Goal: Task Accomplishment & Management: Use online tool/utility

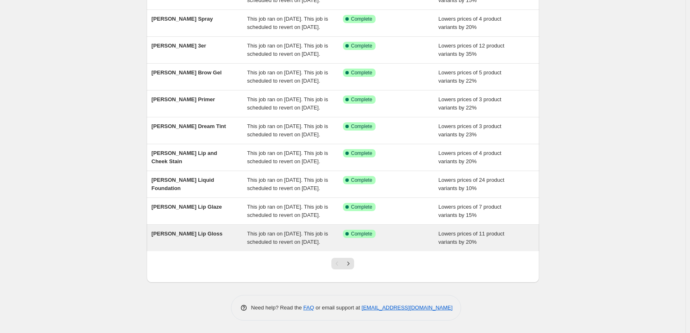
scroll to position [175, 0]
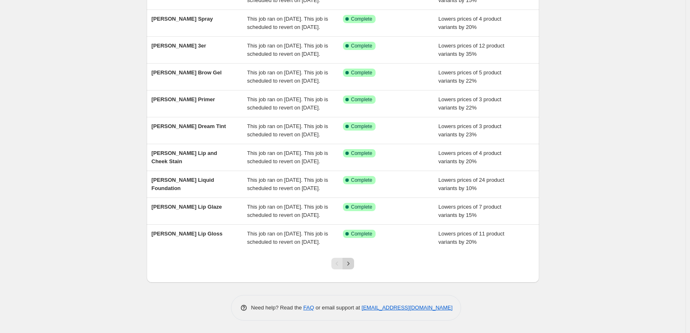
click at [352, 263] on icon "Next" at bounding box center [348, 263] width 8 height 8
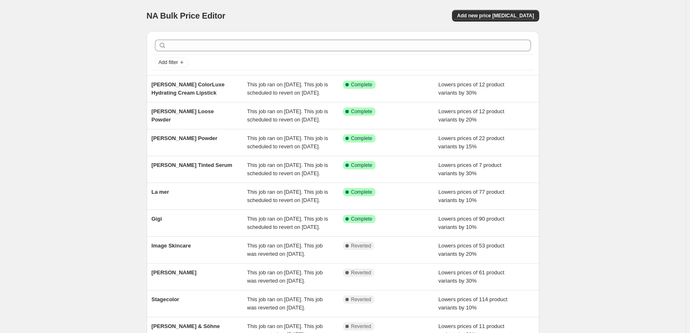
scroll to position [165, 0]
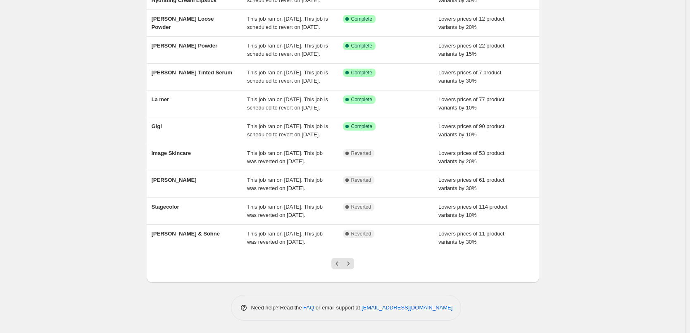
click at [352, 263] on div at bounding box center [342, 266] width 33 height 31
click at [349, 265] on icon "Next" at bounding box center [348, 263] width 2 height 4
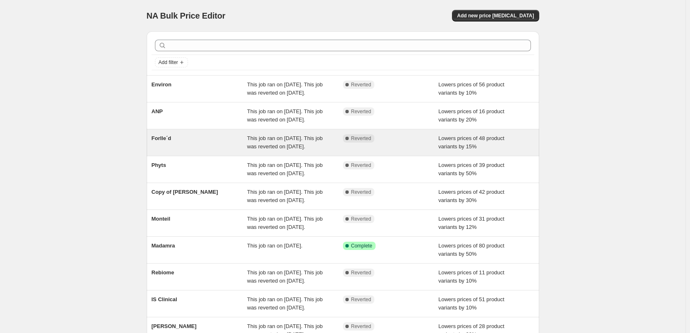
click at [178, 151] on div "Forlle´d" at bounding box center [200, 142] width 96 height 17
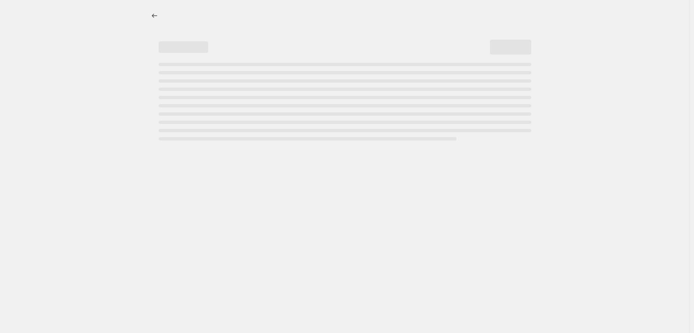
select select "percentage"
select select "remove"
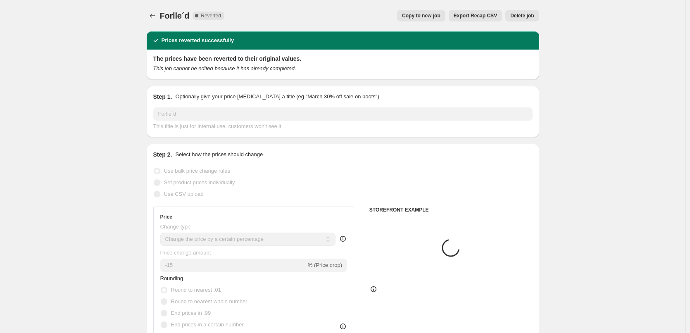
click at [440, 16] on span "Copy to new job" at bounding box center [421, 15] width 38 height 7
select select "percentage"
select select "remove"
select select "vendor"
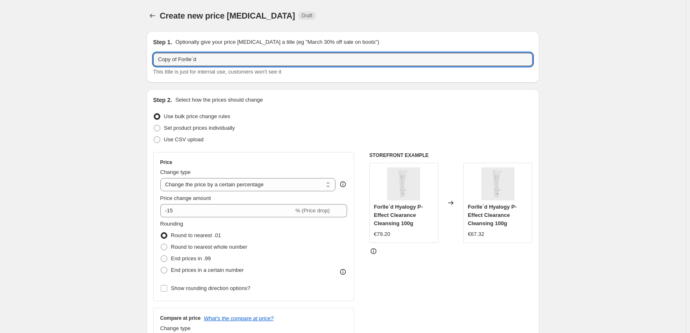
drag, startPoint x: 179, startPoint y: 59, endPoint x: 176, endPoint y: 135, distance: 76.1
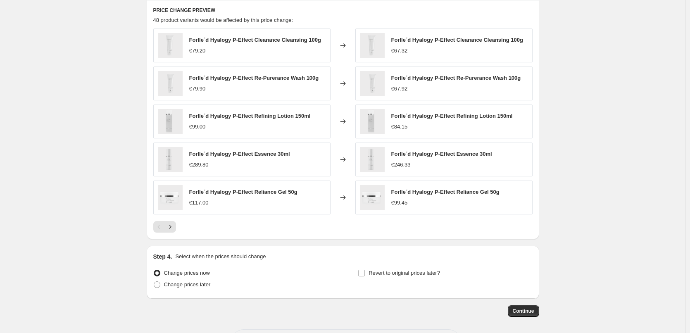
scroll to position [586, 0]
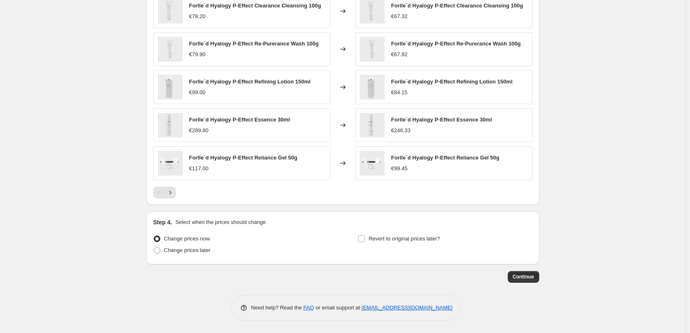
type input "Forlle´d"
click at [400, 245] on div "Revert to original prices later?" at bounding box center [445, 245] width 174 height 25
click at [400, 242] on span "Revert to original prices later?" at bounding box center [403, 238] width 71 height 6
click at [365, 242] on input "Revert to original prices later?" at bounding box center [361, 238] width 7 height 7
checkbox input "true"
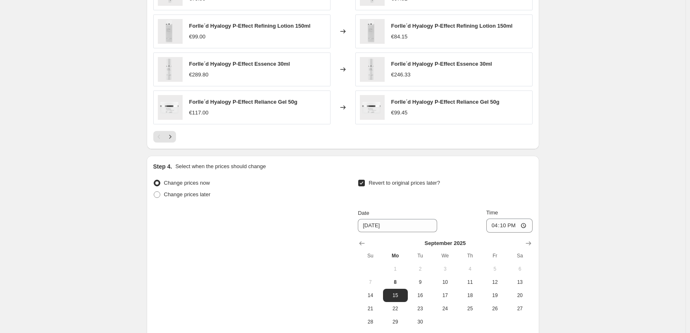
scroll to position [727, 0]
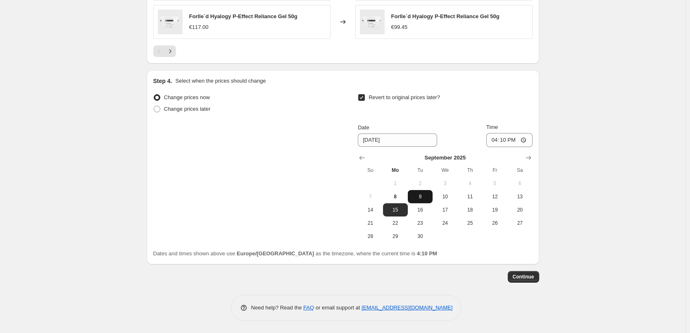
click at [418, 200] on span "9" at bounding box center [420, 196] width 18 height 7
type input "[DATE]"
click at [499, 135] on input "16:10" at bounding box center [509, 140] width 46 height 14
type input "03:00"
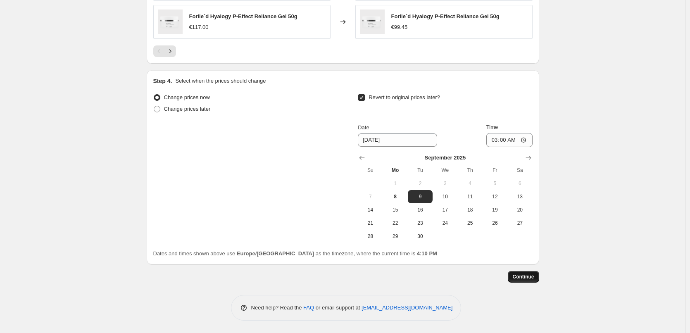
click at [532, 281] on button "Continue" at bounding box center [523, 277] width 31 height 12
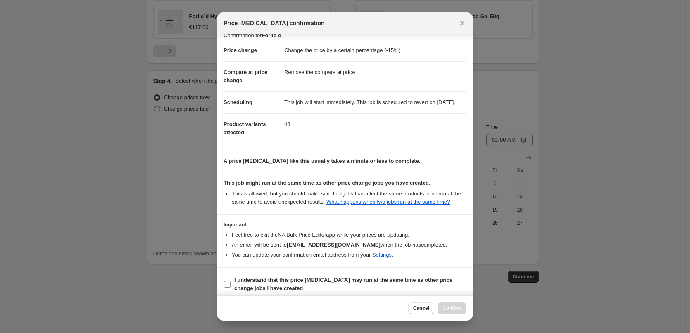
scroll to position [0, 0]
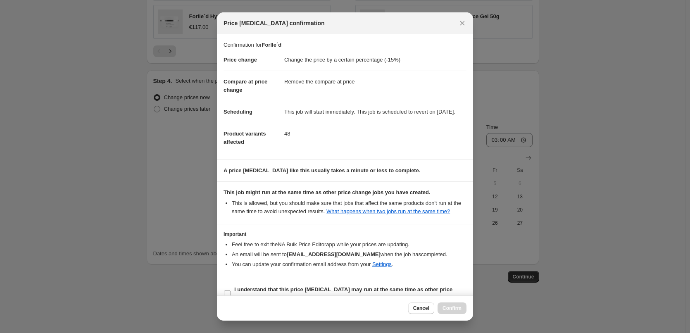
click at [271, 285] on section "I understand that this price [MEDICAL_DATA] may run at the same time as other p…" at bounding box center [345, 293] width 256 height 33
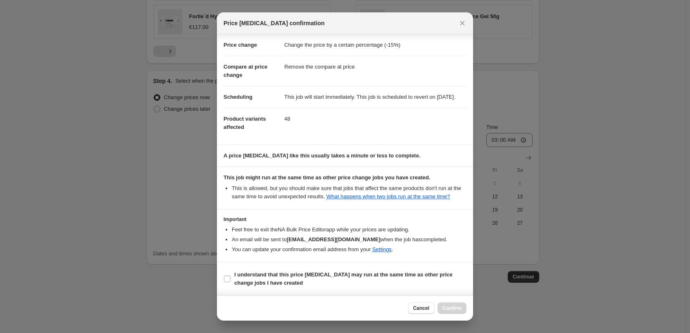
scroll to position [23, 0]
click at [271, 285] on b "I understand that this price [MEDICAL_DATA] may run at the same time as other p…" at bounding box center [343, 278] width 218 height 14
click at [230, 282] on input "I understand that this price [MEDICAL_DATA] may run at the same time as other p…" at bounding box center [227, 279] width 7 height 7
checkbox input "true"
click at [462, 309] on button "Confirm" at bounding box center [451, 308] width 29 height 12
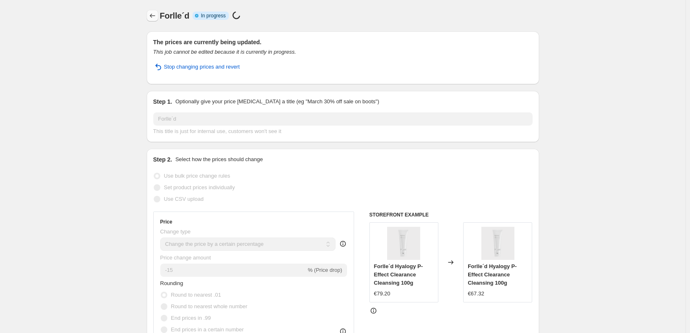
click at [157, 14] on icon "Price change jobs" at bounding box center [152, 16] width 8 height 8
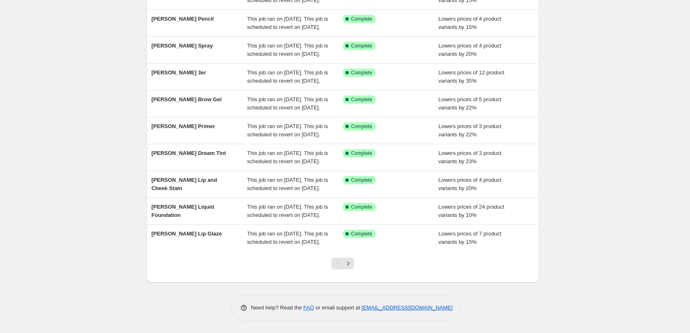
scroll to position [175, 0]
click at [349, 267] on icon "Next" at bounding box center [348, 263] width 8 height 8
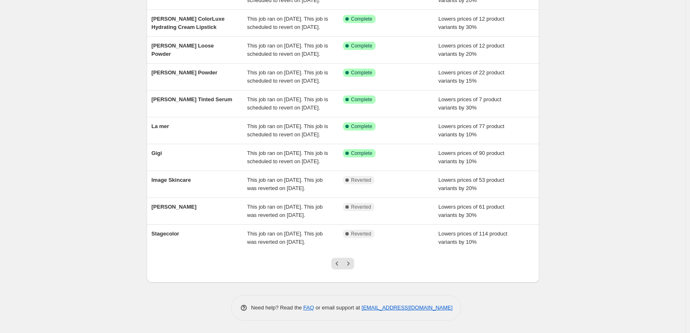
click at [349, 267] on icon "Next" at bounding box center [348, 263] width 8 height 8
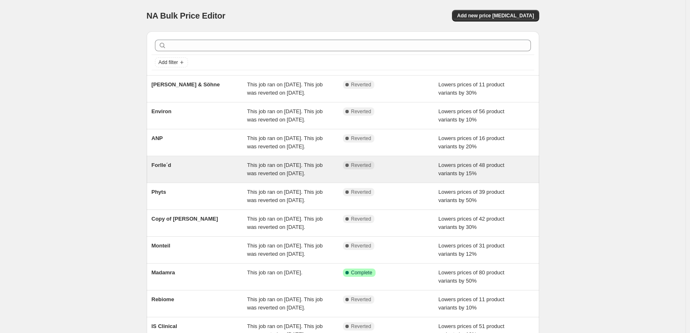
click at [157, 178] on div "Forlle´d" at bounding box center [200, 169] width 96 height 17
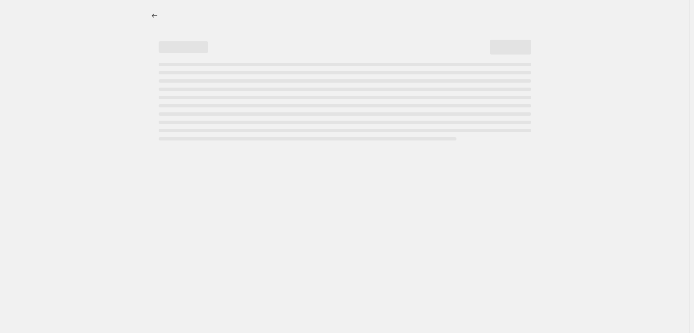
select select "percentage"
select select "remove"
select select "vendor"
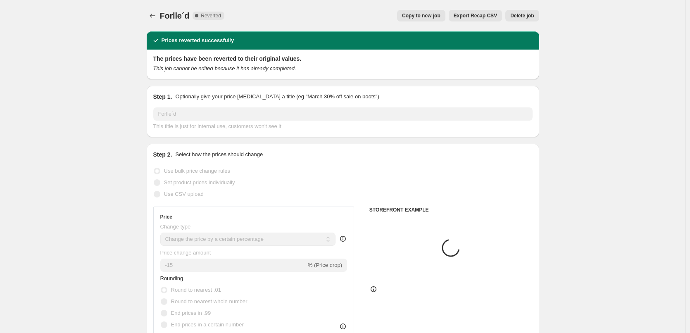
click at [525, 15] on span "Delete job" at bounding box center [522, 15] width 24 height 7
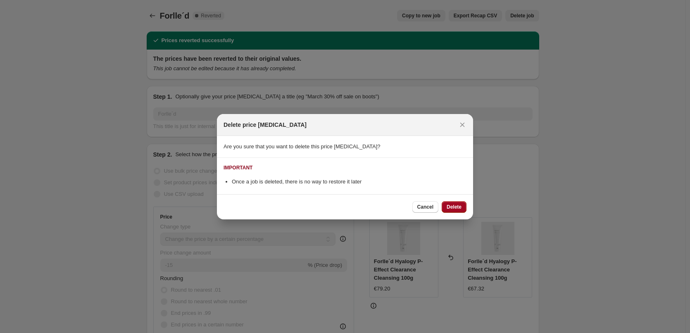
click at [445, 202] on button "Delete" at bounding box center [454, 207] width 25 height 12
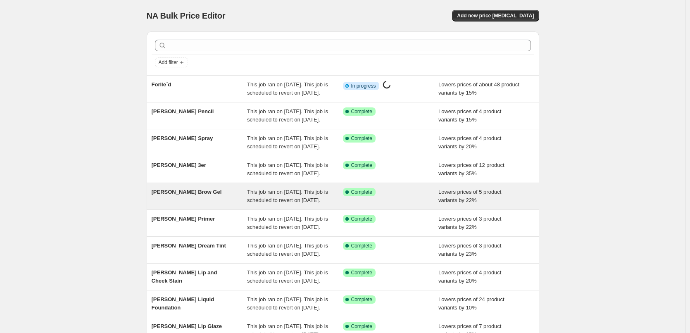
scroll to position [175, 0]
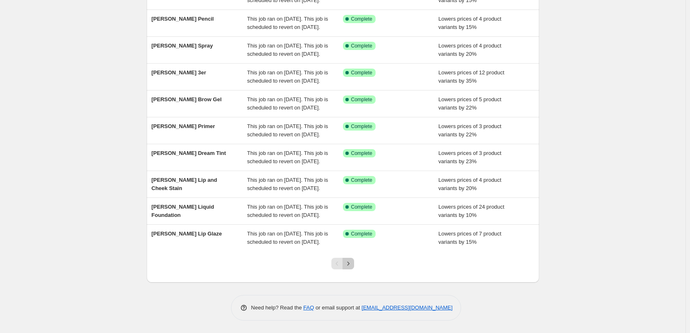
click at [349, 266] on icon "Next" at bounding box center [348, 263] width 8 height 8
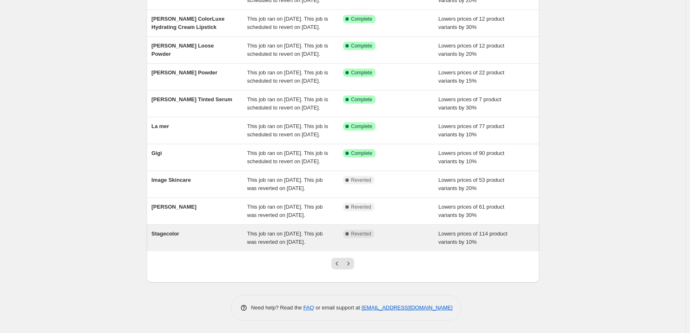
click at [165, 230] on div "Stagecolor" at bounding box center [200, 238] width 96 height 17
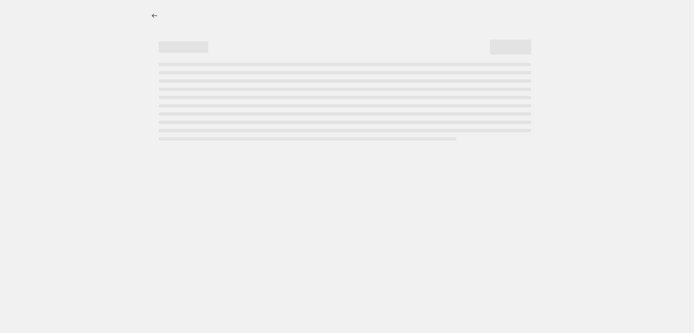
select select "percentage"
select select "vendor"
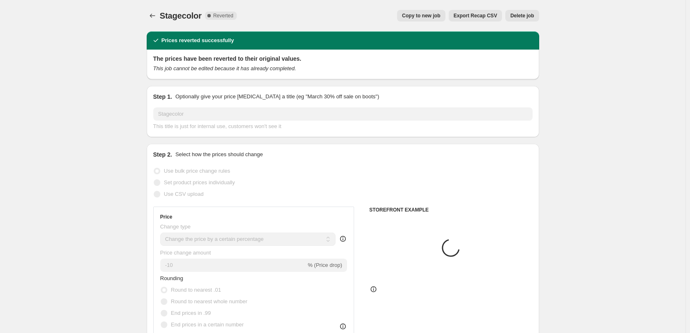
click at [460, 19] on button "Export Recap CSV" at bounding box center [475, 16] width 53 height 12
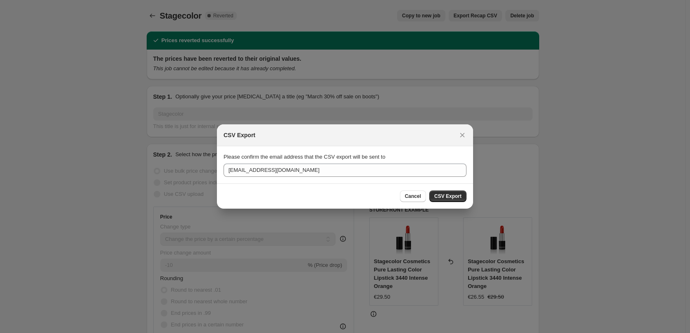
click at [465, 128] on div "CSV Export" at bounding box center [345, 135] width 256 height 22
click at [464, 134] on icon "Close" at bounding box center [462, 135] width 8 height 8
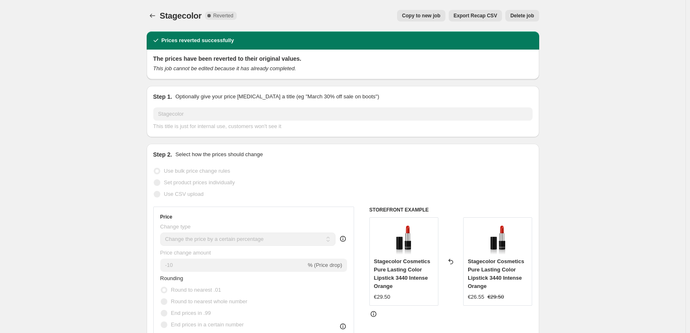
click at [433, 16] on span "Copy to new job" at bounding box center [421, 15] width 38 height 7
select select "percentage"
select select "vendor"
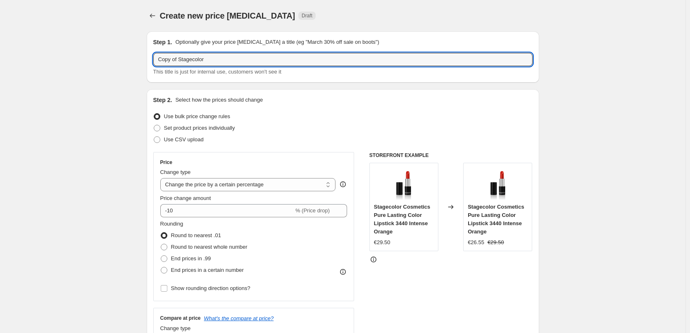
drag, startPoint x: 180, startPoint y: 59, endPoint x: 97, endPoint y: 61, distance: 83.5
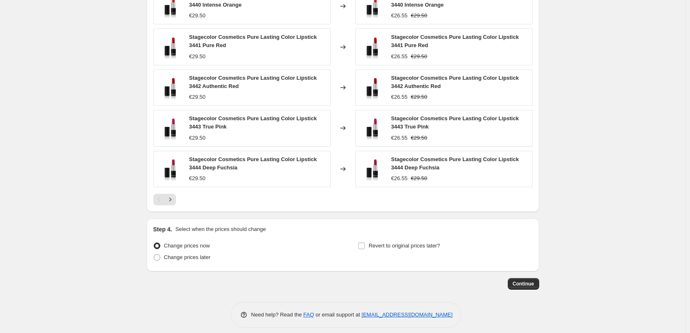
scroll to position [599, 0]
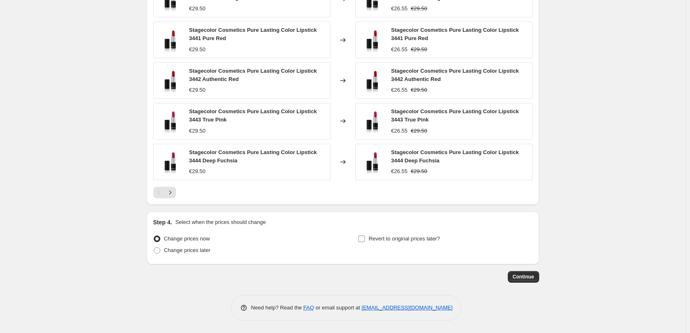
type input "Stagecolor"
click at [381, 236] on span "Revert to original prices later?" at bounding box center [403, 238] width 71 height 6
click at [365, 236] on input "Revert to original prices later?" at bounding box center [361, 238] width 7 height 7
checkbox input "true"
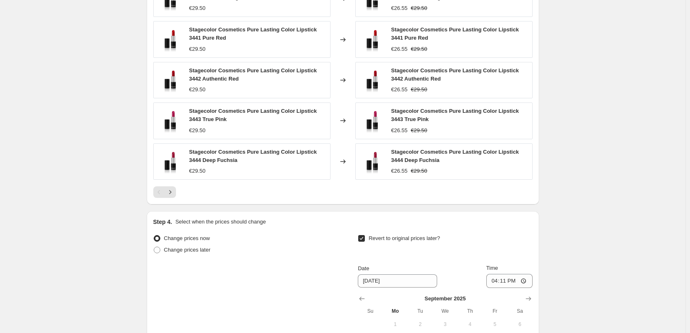
scroll to position [741, 0]
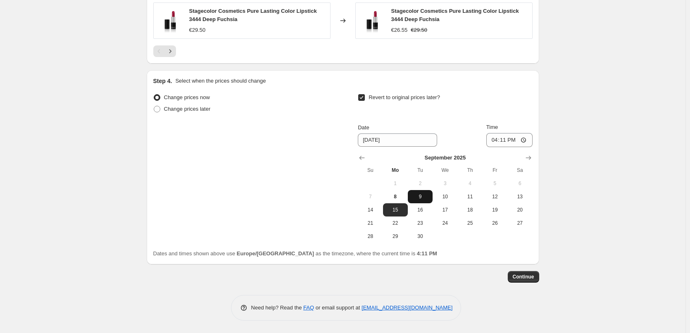
click at [421, 199] on span "9" at bounding box center [420, 196] width 18 height 7
type input "[DATE]"
click at [490, 139] on input "16:11" at bounding box center [509, 140] width 46 height 14
type input "03:00"
click at [526, 281] on button "Continue" at bounding box center [523, 277] width 31 height 12
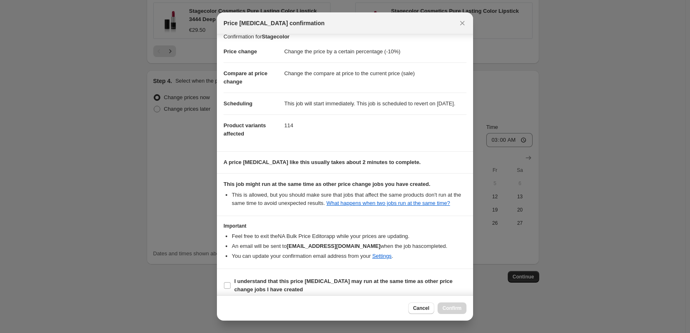
scroll to position [23, 0]
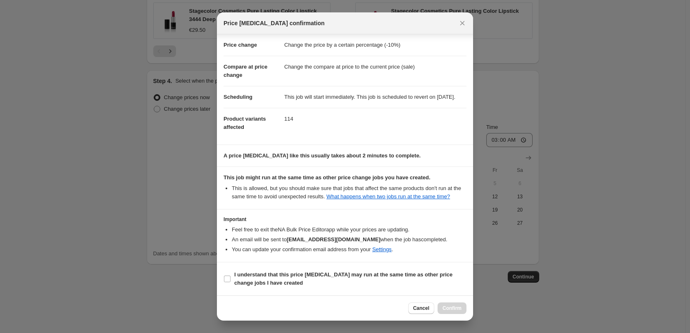
click at [274, 264] on section "I understand that this price [MEDICAL_DATA] may run at the same time as other p…" at bounding box center [345, 278] width 256 height 33
click at [276, 268] on section "I understand that this price [MEDICAL_DATA] may run at the same time as other p…" at bounding box center [345, 278] width 256 height 33
click at [292, 276] on b "I understand that this price [MEDICAL_DATA] may run at the same time as other p…" at bounding box center [343, 278] width 218 height 14
click at [230, 276] on input "I understand that this price [MEDICAL_DATA] may run at the same time as other p…" at bounding box center [227, 279] width 7 height 7
checkbox input "true"
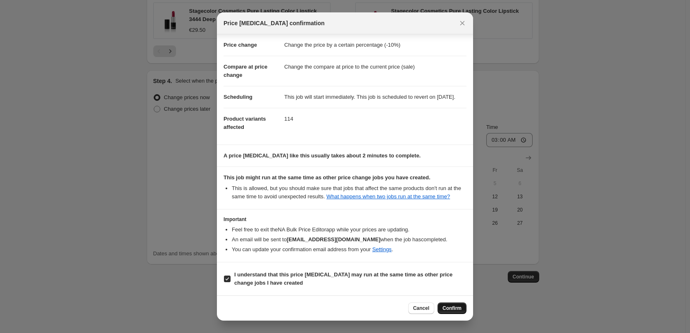
click at [456, 307] on span "Confirm" at bounding box center [451, 308] width 19 height 7
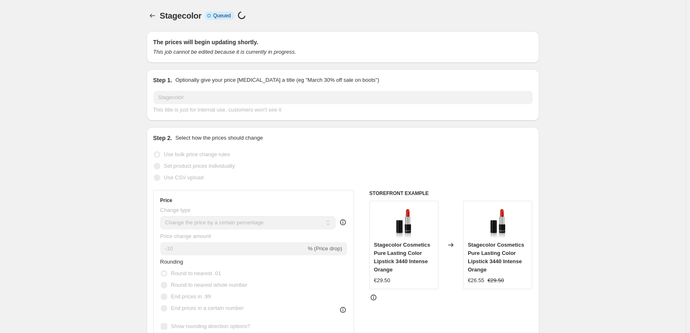
click at [154, 7] on div "Stagecolor. This page is ready Stagecolor Info Incomplete Queued Price [MEDICAL…" at bounding box center [343, 15] width 392 height 31
click at [154, 14] on icon "Price change jobs" at bounding box center [152, 16] width 8 height 8
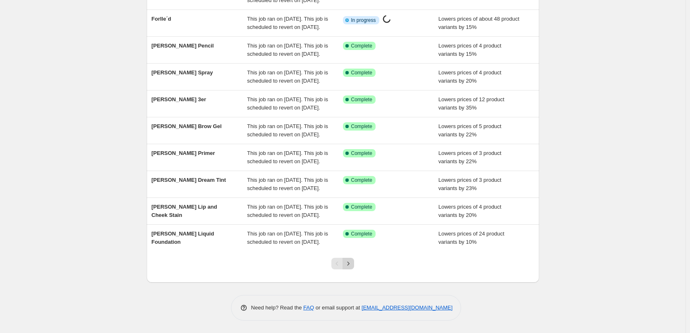
click at [352, 260] on icon "Next" at bounding box center [348, 263] width 8 height 8
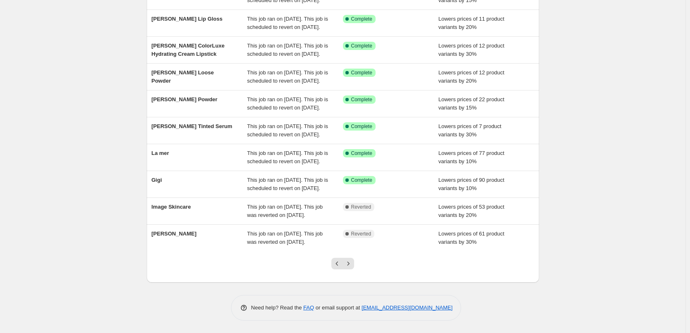
click at [352, 260] on icon "Next" at bounding box center [348, 263] width 8 height 8
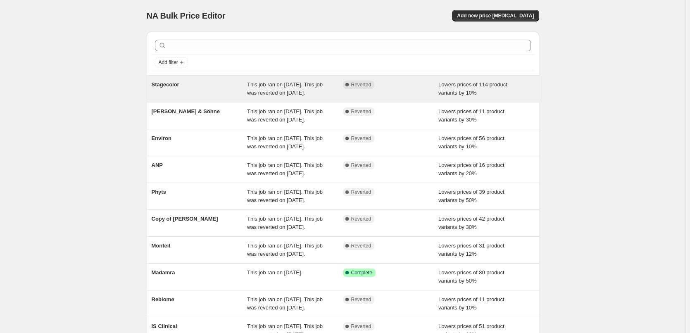
click at [172, 84] on span "Stagecolor" at bounding box center [166, 84] width 28 height 6
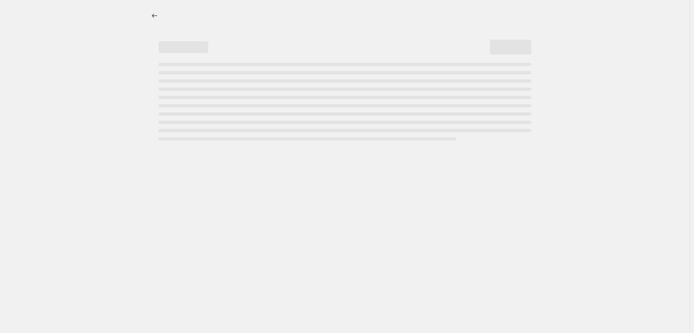
select select "percentage"
select select "vendor"
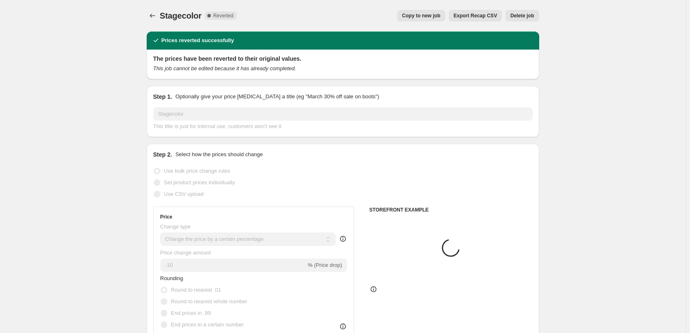
click at [523, 14] on span "Delete job" at bounding box center [522, 15] width 24 height 7
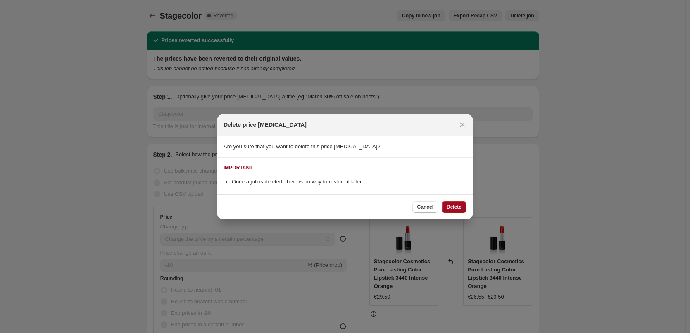
click at [451, 208] on span "Delete" at bounding box center [454, 207] width 15 height 7
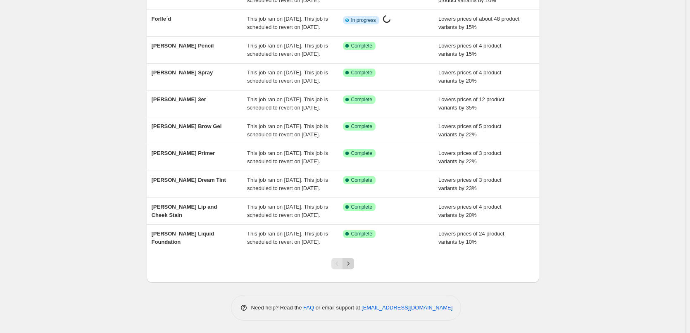
click at [354, 268] on button "Next" at bounding box center [348, 264] width 12 height 12
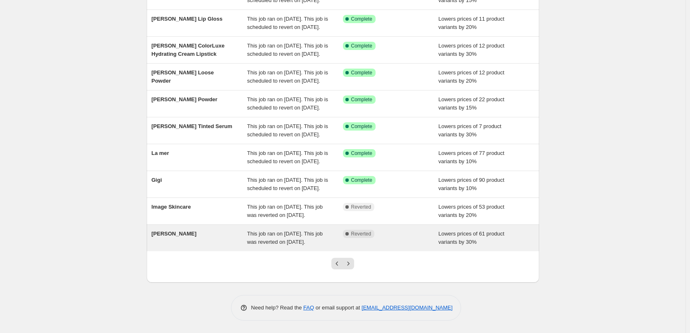
click at [162, 234] on div "[PERSON_NAME]" at bounding box center [200, 238] width 96 height 17
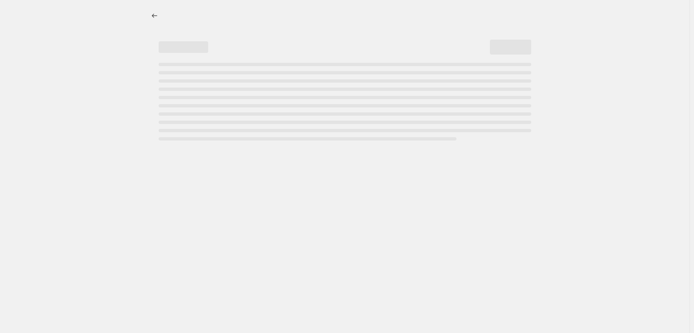
select select "percentage"
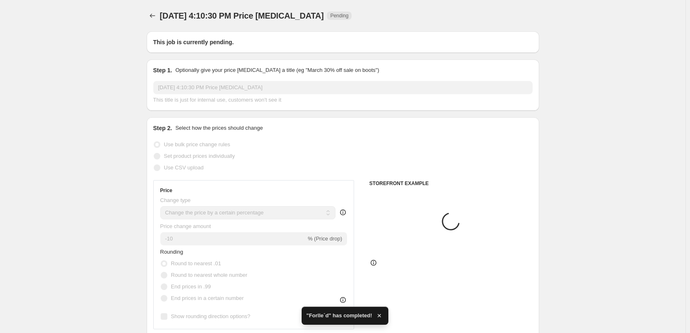
type input "[PERSON_NAME]"
radio input "false"
radio input "true"
checkbox input "true"
select select "vendor"
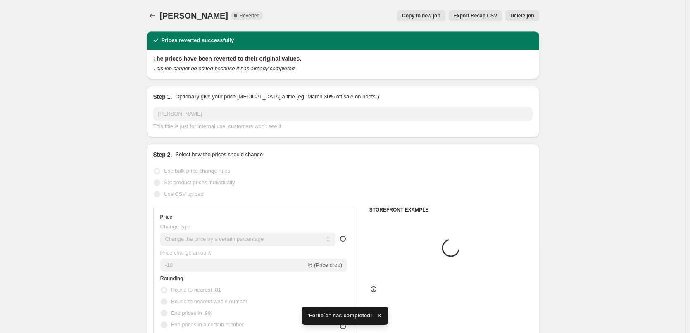
click at [440, 17] on span "Copy to new job" at bounding box center [421, 15] width 38 height 7
select select "percentage"
select select "vendor"
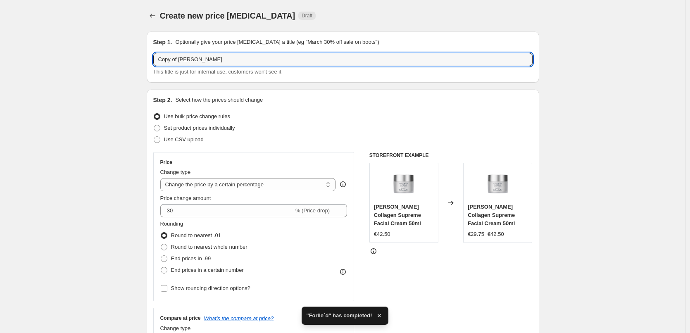
drag, startPoint x: 181, startPoint y: 60, endPoint x: 117, endPoint y: 48, distance: 64.3
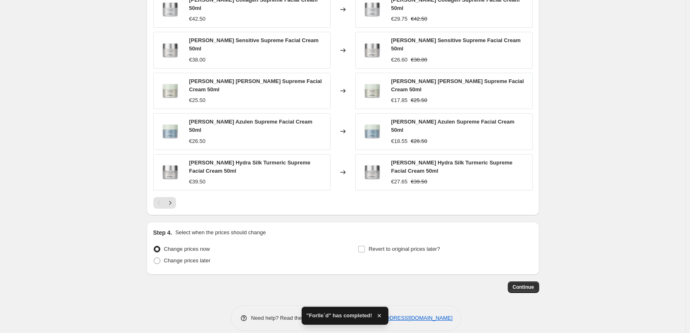
type input "[PERSON_NAME]"
click at [416, 246] on div "Revert to original prices later?" at bounding box center [445, 255] width 174 height 25
click at [415, 246] on span "Revert to original prices later?" at bounding box center [403, 249] width 71 height 6
click at [365, 246] on input "Revert to original prices later?" at bounding box center [361, 249] width 7 height 7
checkbox input "true"
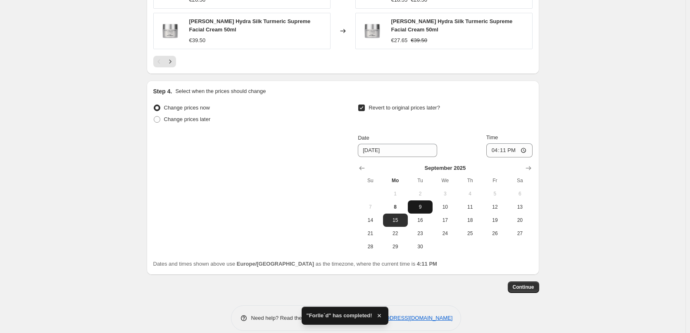
click at [419, 204] on span "9" at bounding box center [420, 207] width 18 height 7
type input "[DATE]"
click at [490, 143] on input "16:11" at bounding box center [509, 150] width 46 height 14
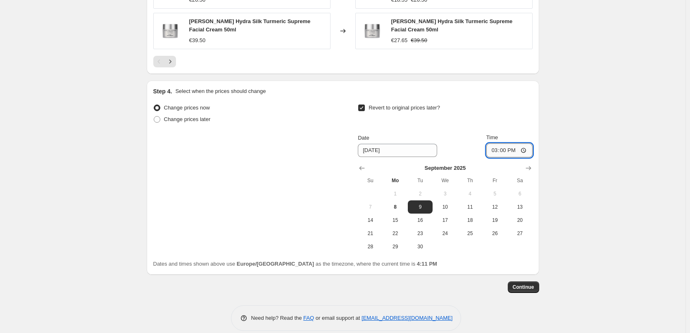
type input "03:00"
click at [530, 284] on span "Continue" at bounding box center [523, 287] width 21 height 7
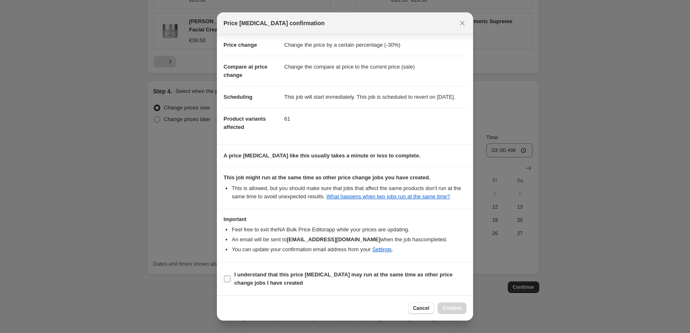
click at [267, 270] on label "I understand that this price [MEDICAL_DATA] may run at the same time as other p…" at bounding box center [344, 279] width 243 height 20
click at [230, 276] on input "I understand that this price [MEDICAL_DATA] may run at the same time as other p…" at bounding box center [227, 279] width 7 height 7
checkbox input "true"
click at [447, 309] on span "Confirm" at bounding box center [451, 308] width 19 height 7
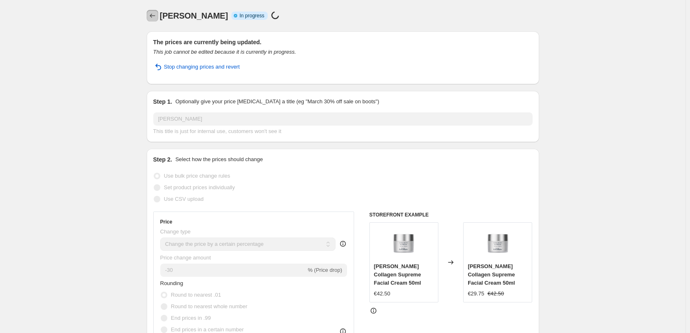
click at [153, 17] on icon "Price change jobs" at bounding box center [152, 16] width 8 height 8
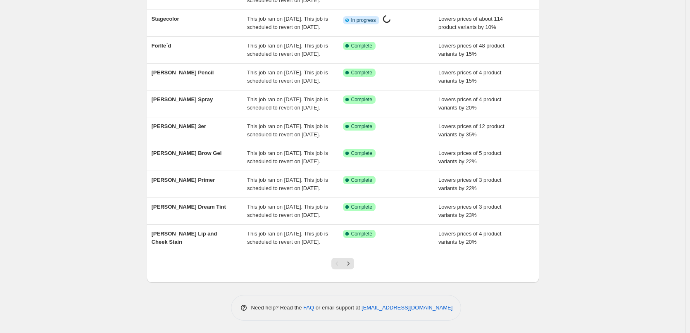
click at [356, 263] on div at bounding box center [342, 266] width 33 height 31
click at [352, 263] on icon "Next" at bounding box center [348, 263] width 8 height 8
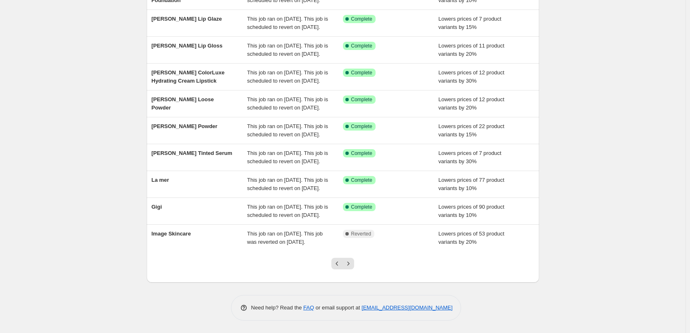
click at [352, 263] on icon "Next" at bounding box center [348, 263] width 8 height 8
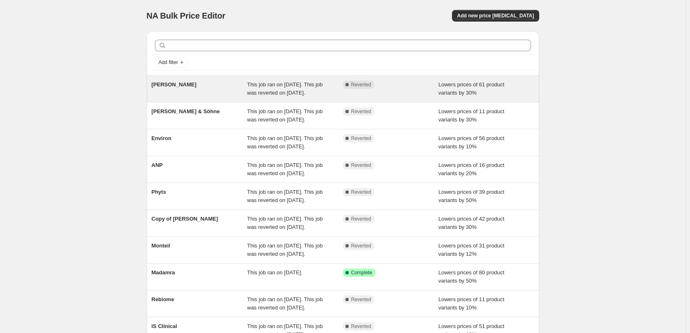
click at [184, 85] on div "[PERSON_NAME]" at bounding box center [200, 89] width 96 height 17
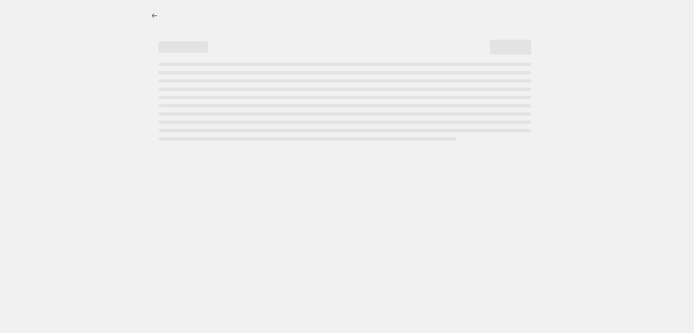
select select "percentage"
select select "vendor"
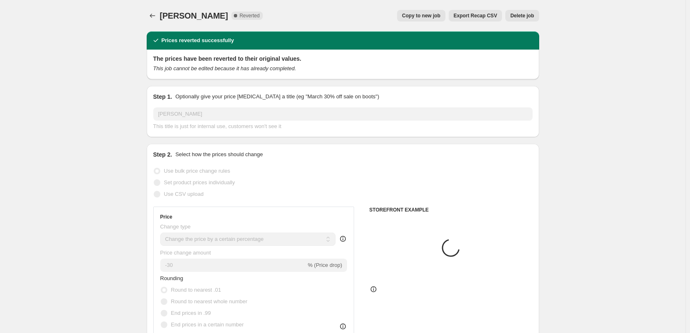
click at [523, 16] on span "Delete job" at bounding box center [522, 15] width 24 height 7
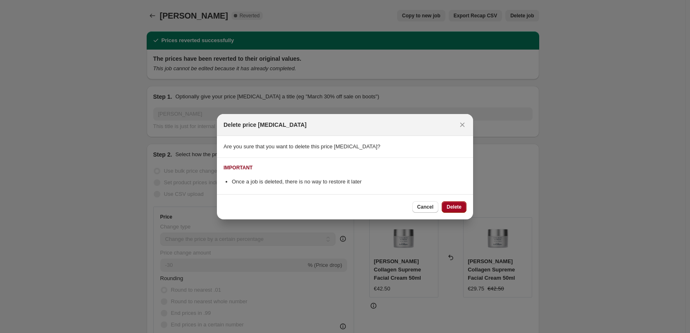
click at [457, 208] on span "Delete" at bounding box center [454, 207] width 15 height 7
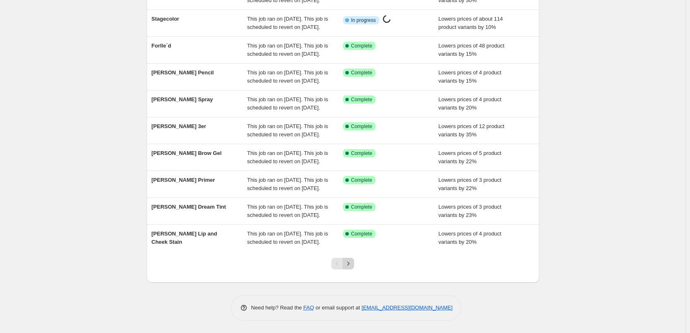
click at [352, 266] on icon "Next" at bounding box center [348, 263] width 8 height 8
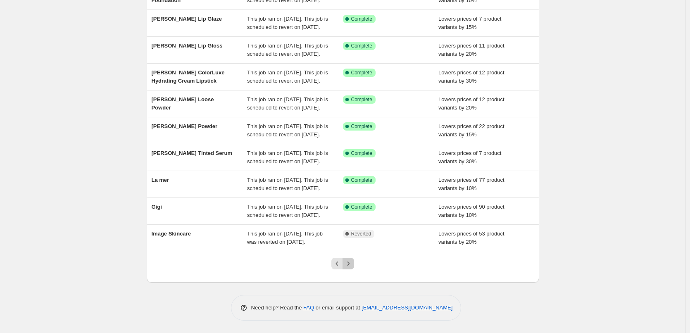
click at [352, 266] on icon "Next" at bounding box center [348, 263] width 8 height 8
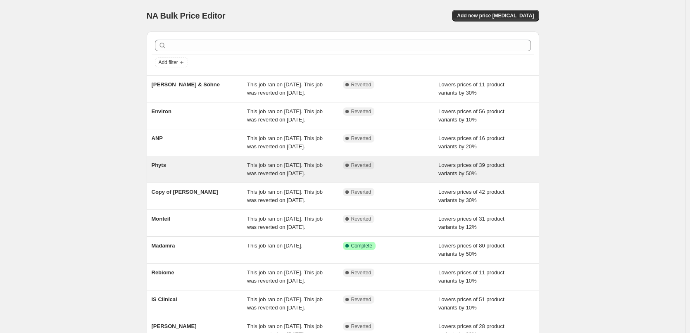
click at [192, 178] on div "Phyts" at bounding box center [200, 169] width 96 height 17
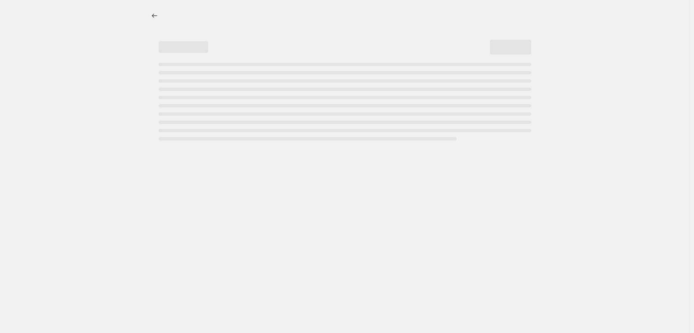
select select "percentage"
select select "vendor"
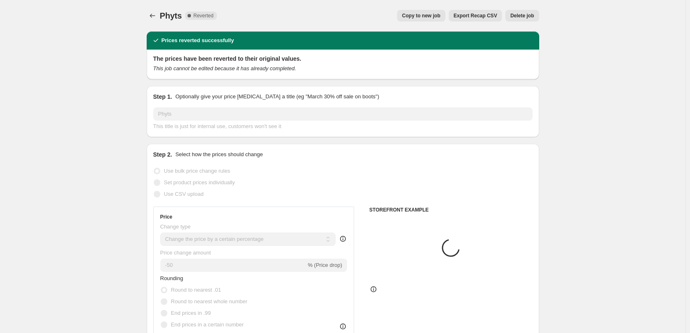
click at [437, 12] on button "Copy to new job" at bounding box center [421, 16] width 48 height 12
select select "percentage"
select select "vendor"
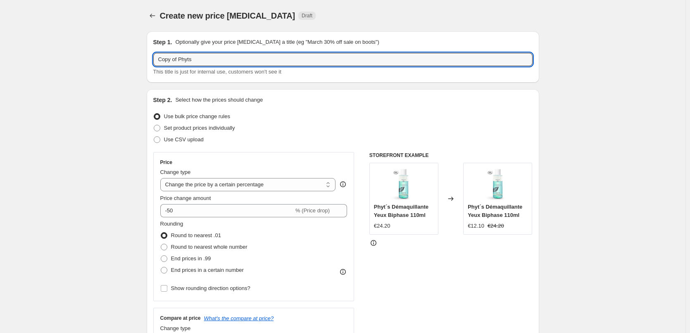
drag, startPoint x: 181, startPoint y: 58, endPoint x: 112, endPoint y: 57, distance: 68.6
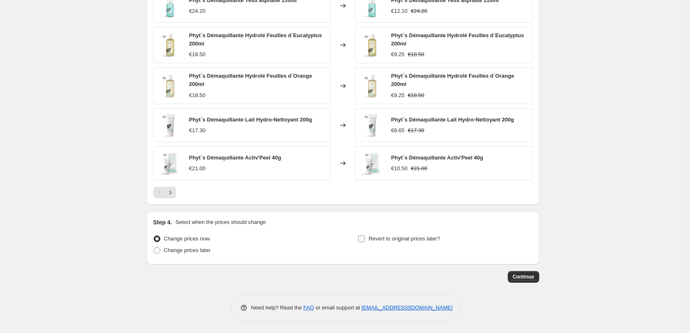
type input "Phyts"
click at [408, 236] on span "Revert to original prices later?" at bounding box center [403, 238] width 71 height 6
click at [365, 236] on input "Revert to original prices later?" at bounding box center [361, 238] width 7 height 7
checkbox input "true"
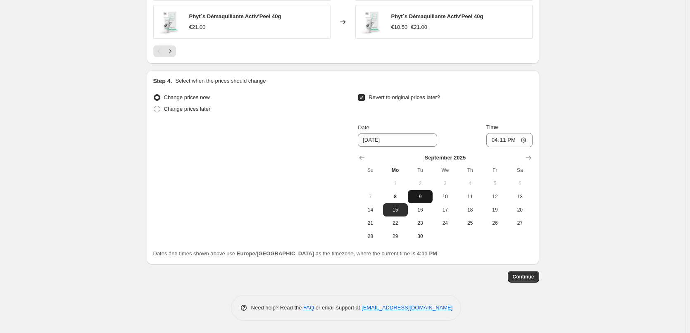
click at [428, 196] on span "9" at bounding box center [420, 196] width 18 height 7
type input "[DATE]"
click at [498, 141] on input "16:11" at bounding box center [509, 140] width 46 height 14
type input "03:00"
click at [530, 279] on span "Continue" at bounding box center [523, 276] width 21 height 7
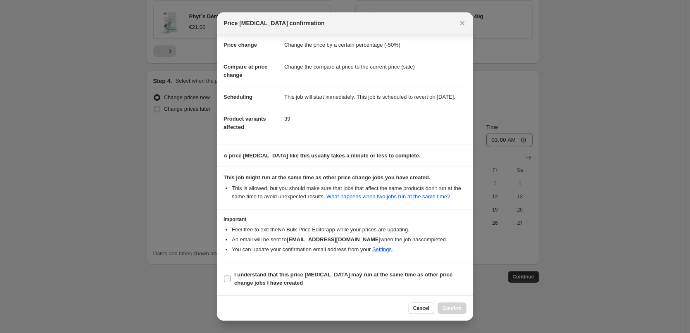
click at [287, 283] on span "I understand that this price [MEDICAL_DATA] may run at the same time as other p…" at bounding box center [350, 279] width 232 height 17
click at [230, 282] on input "I understand that this price [MEDICAL_DATA] may run at the same time as other p…" at bounding box center [227, 279] width 7 height 7
checkbox input "true"
click at [458, 302] on div "Cancel Confirm" at bounding box center [345, 307] width 256 height 25
click at [458, 303] on button "Confirm" at bounding box center [451, 308] width 29 height 12
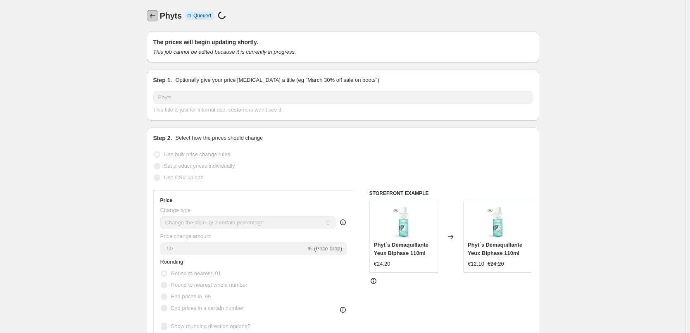
click at [157, 19] on icon "Price change jobs" at bounding box center [152, 16] width 8 height 8
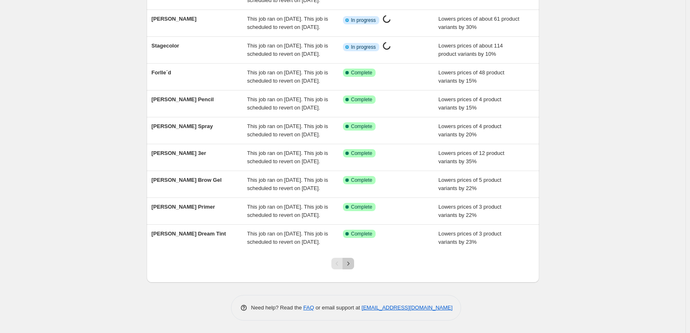
click at [349, 264] on icon "Next" at bounding box center [348, 263] width 2 height 4
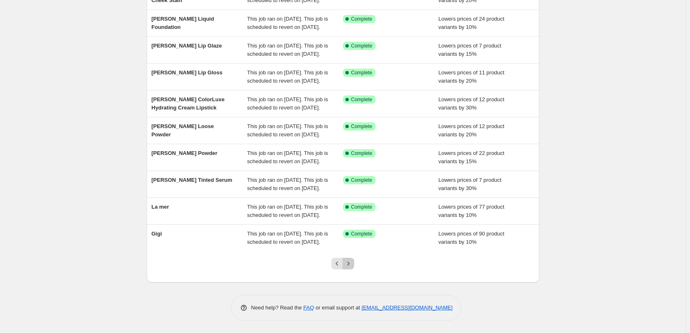
click at [349, 264] on icon "Next" at bounding box center [348, 263] width 2 height 4
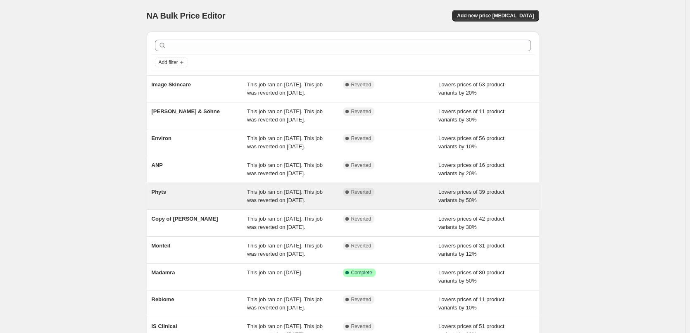
click at [168, 209] on div "Phyts This job ran on [DATE]. This job was reverted on [DATE]. Complete Reverte…" at bounding box center [343, 196] width 392 height 26
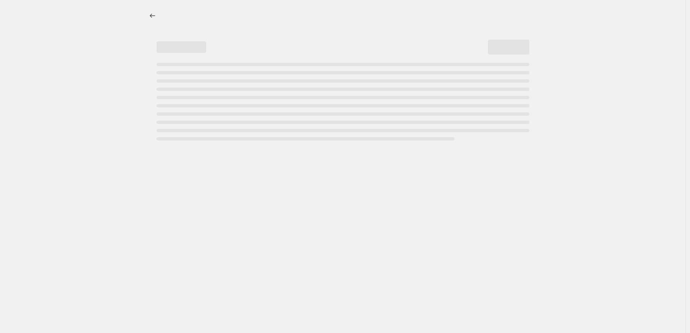
select select "percentage"
select select "vendor"
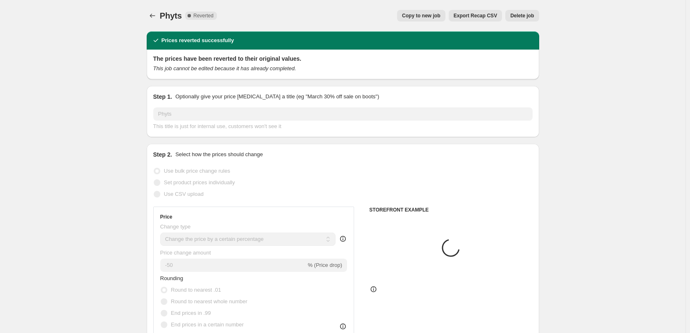
click at [530, 19] on span "Delete job" at bounding box center [522, 15] width 24 height 7
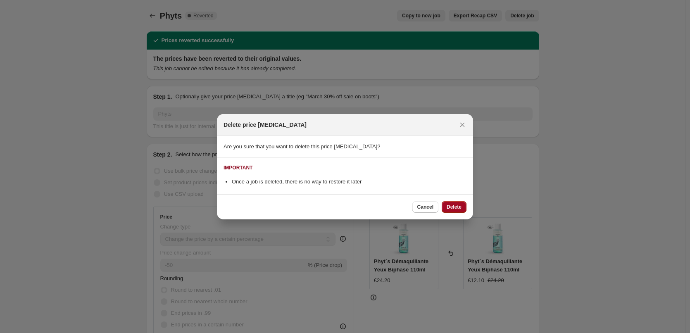
click at [460, 205] on span "Delete" at bounding box center [454, 207] width 15 height 7
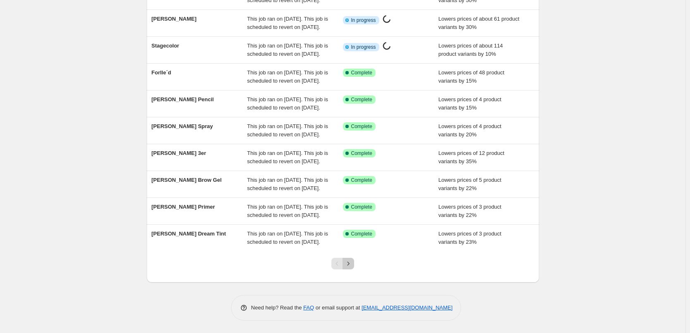
click at [354, 261] on button "Next" at bounding box center [348, 264] width 12 height 12
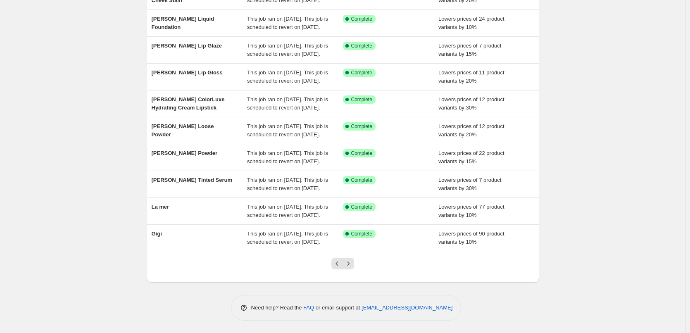
click at [354, 261] on button "Next" at bounding box center [348, 264] width 12 height 12
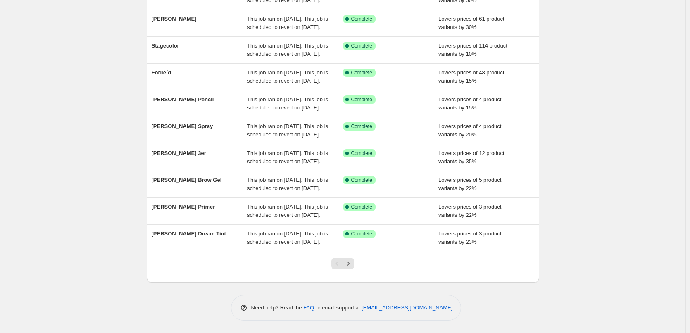
scroll to position [175, 0]
click at [353, 269] on div at bounding box center [342, 266] width 33 height 31
click at [351, 268] on button "Next" at bounding box center [348, 264] width 12 height 12
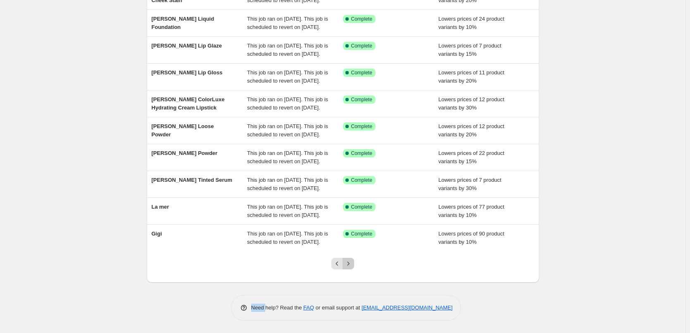
click at [351, 268] on button "Next" at bounding box center [348, 264] width 12 height 12
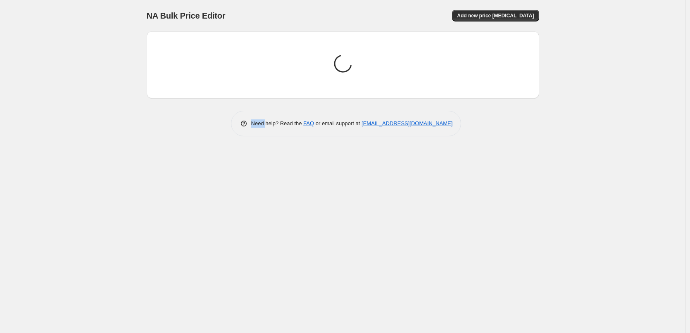
scroll to position [0, 0]
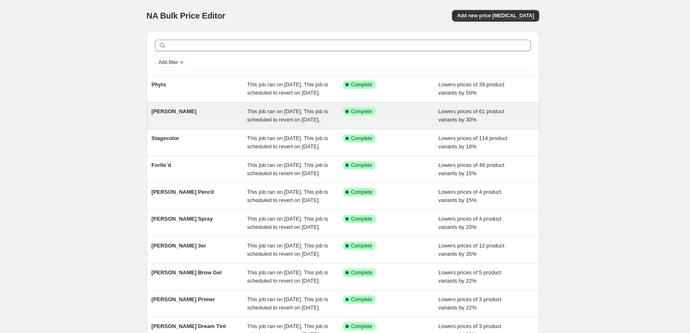
scroll to position [41, 0]
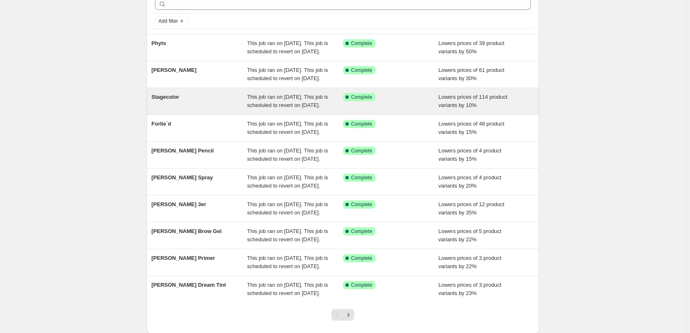
click at [199, 109] on div "Stagecolor" at bounding box center [200, 101] width 96 height 17
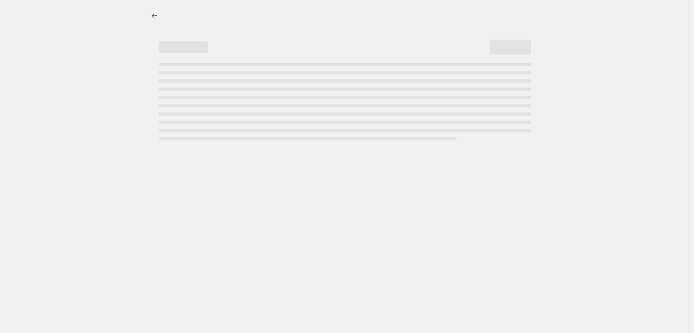
select select "percentage"
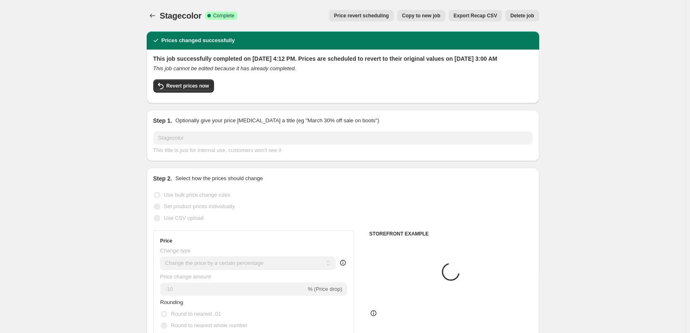
select select "vendor"
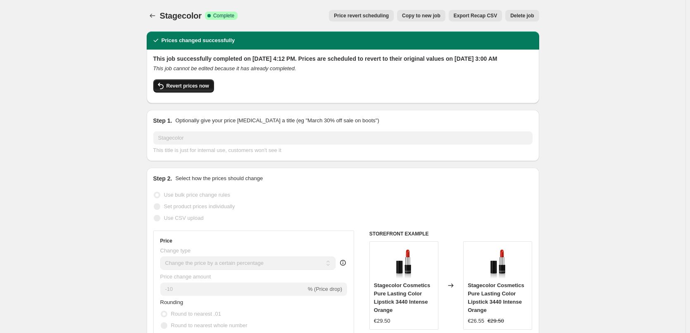
click at [171, 89] on span "Revert prices now" at bounding box center [187, 86] width 43 height 7
checkbox input "false"
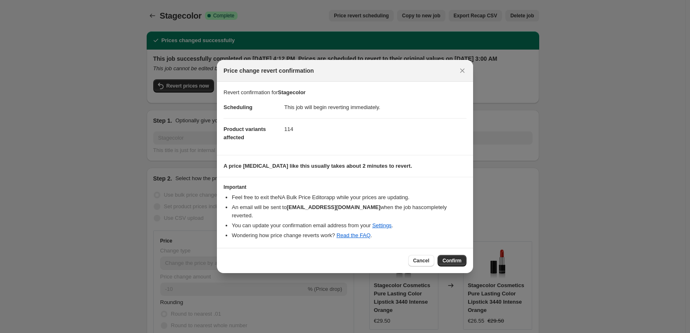
click at [457, 264] on div "Cancel Confirm" at bounding box center [345, 260] width 256 height 25
click at [458, 258] on span "Confirm" at bounding box center [451, 260] width 19 height 7
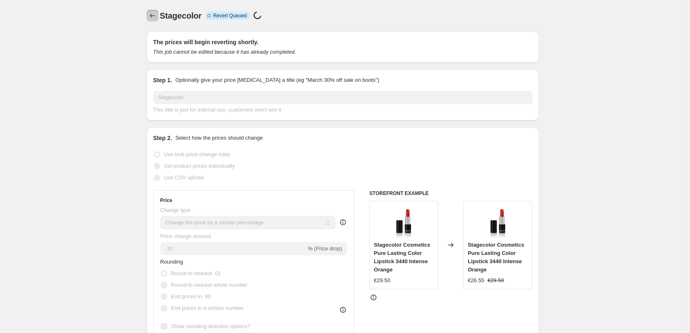
click at [156, 16] on icon "Price change jobs" at bounding box center [152, 16] width 8 height 8
